Goal: Register for event/course

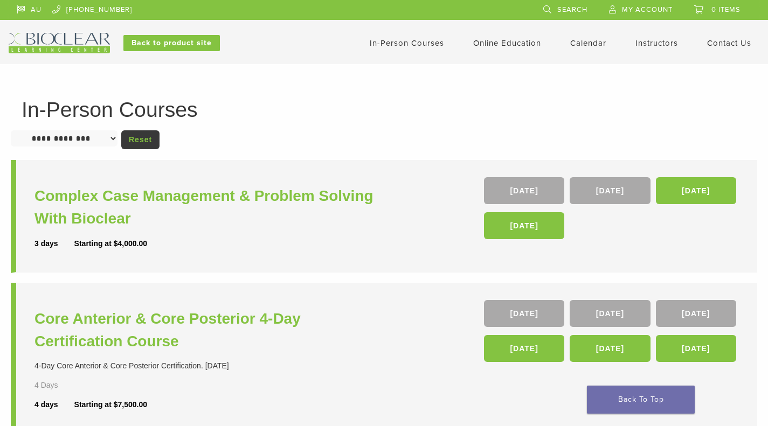
click at [631, 11] on span "My Account" at bounding box center [647, 9] width 51 height 9
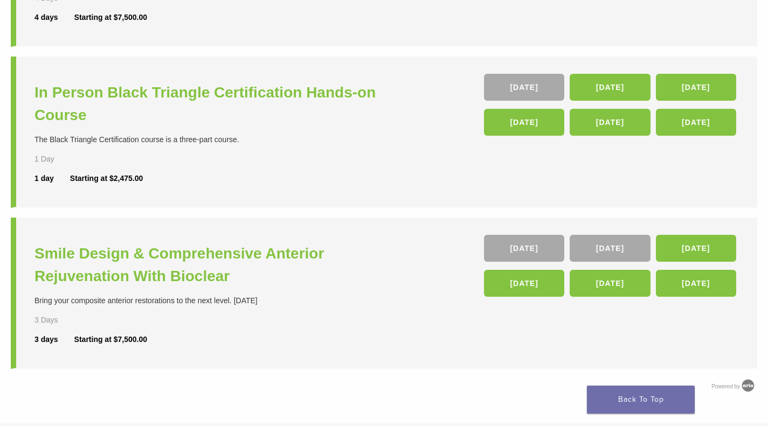
scroll to position [390, 0]
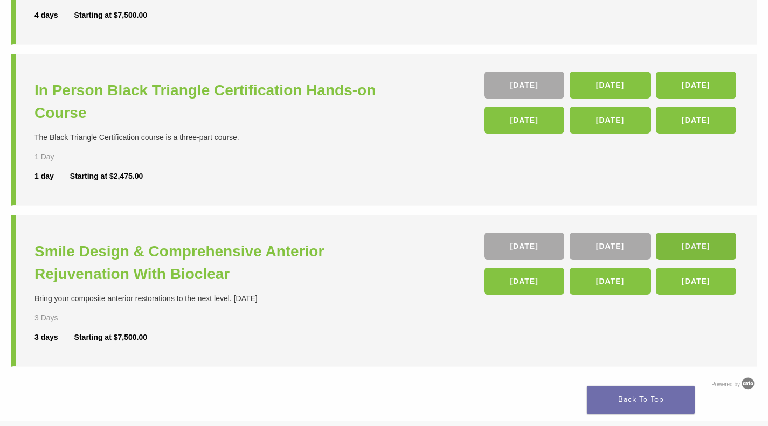
click at [695, 248] on link "[DATE]" at bounding box center [696, 246] width 80 height 27
